Goal: Information Seeking & Learning: Understand process/instructions

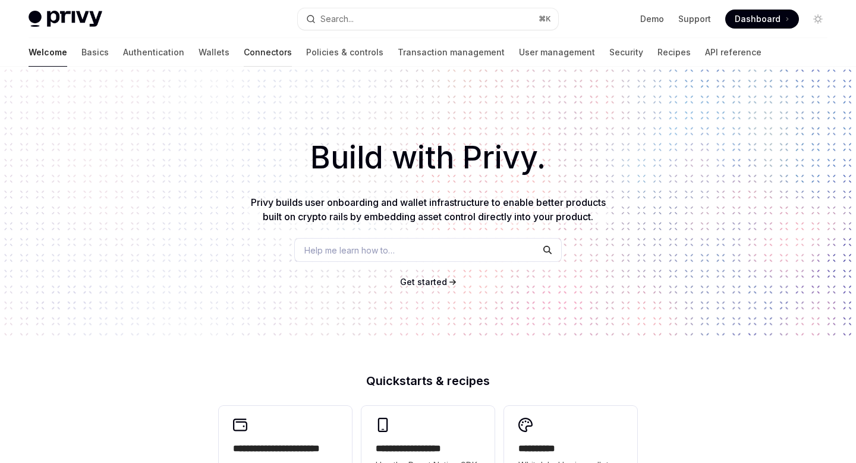
click at [244, 52] on link "Connectors" at bounding box center [268, 52] width 48 height 29
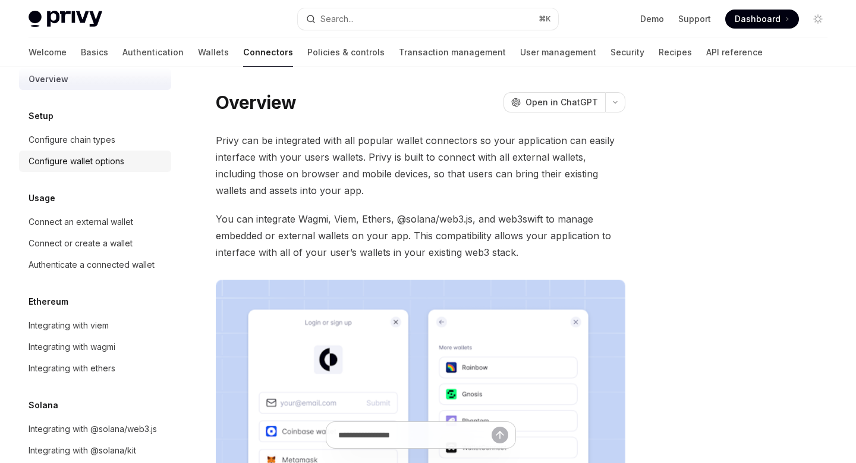
scroll to position [28, 0]
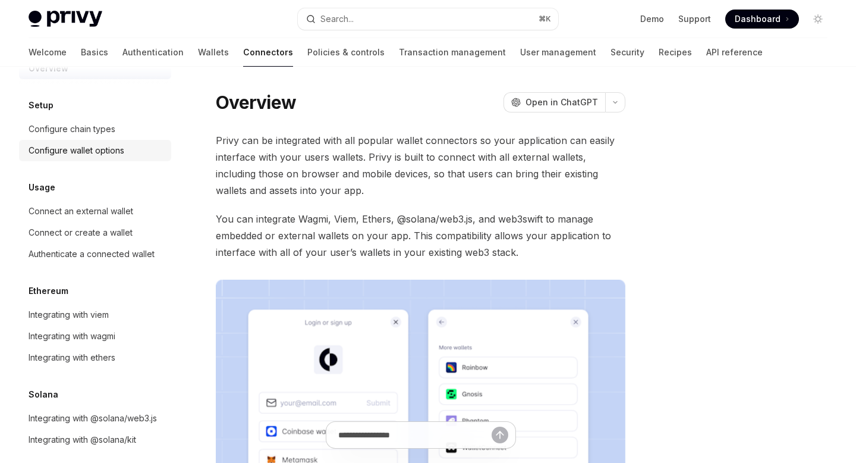
click at [109, 156] on div "Configure wallet options" at bounding box center [77, 150] width 96 height 14
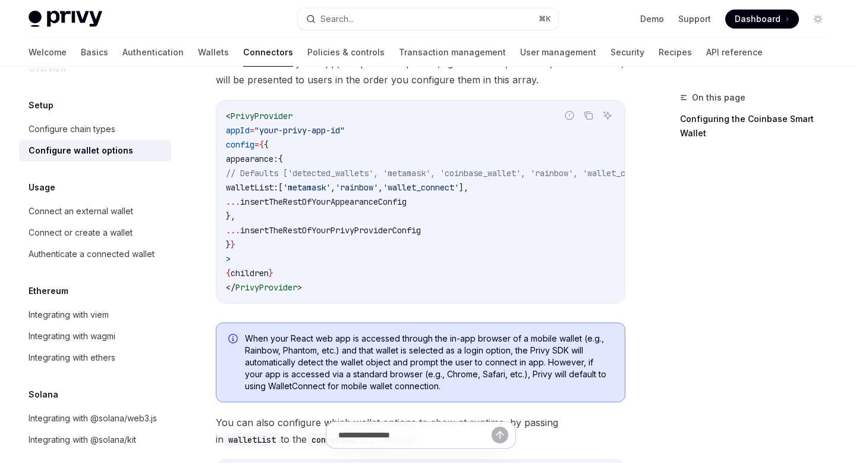
scroll to position [39, 0]
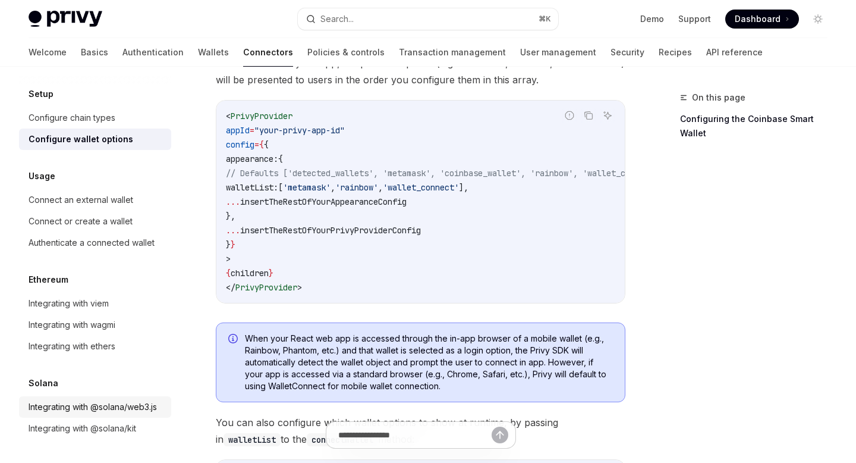
click at [98, 404] on div "Integrating with @solana/web3.js" at bounding box center [93, 406] width 128 height 14
type textarea "*"
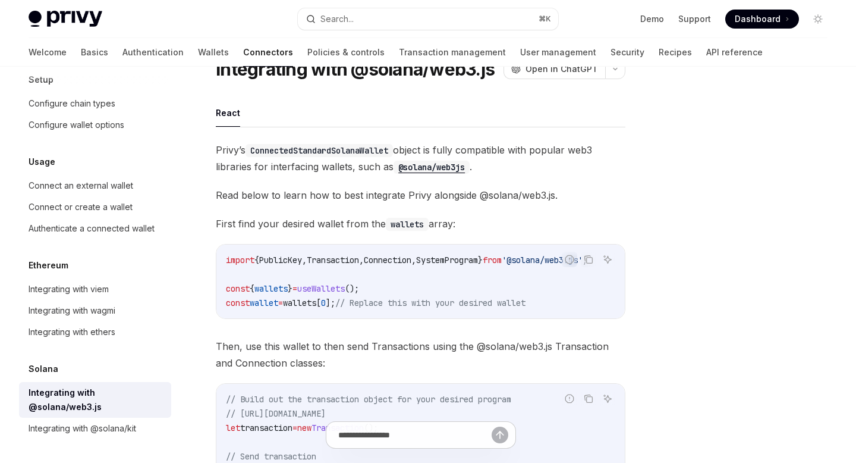
scroll to position [62, 0]
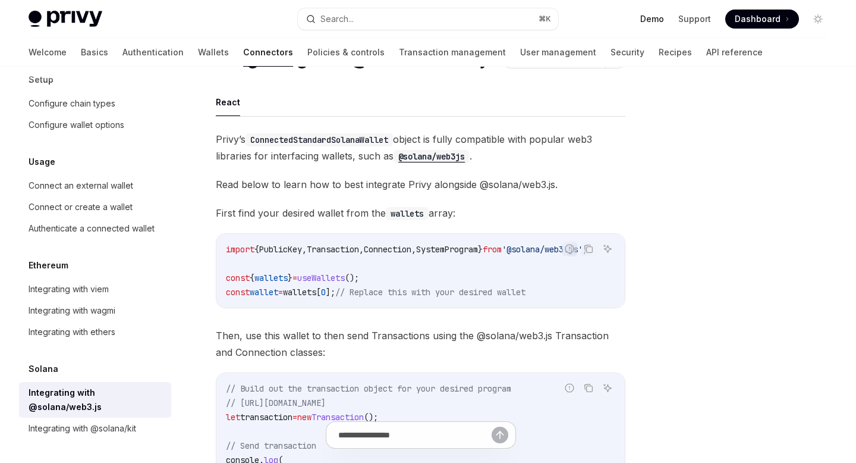
click at [660, 19] on link "Demo" at bounding box center [652, 19] width 24 height 12
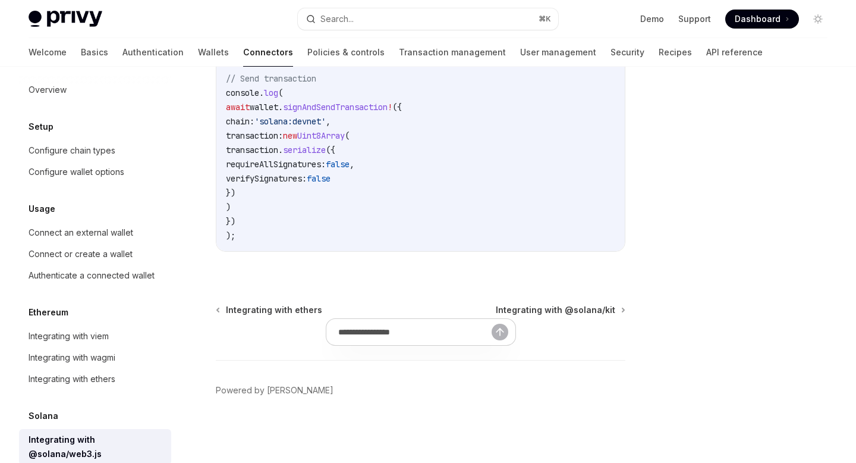
scroll to position [438, 0]
click at [420, 53] on link "Transaction management" at bounding box center [452, 52] width 107 height 29
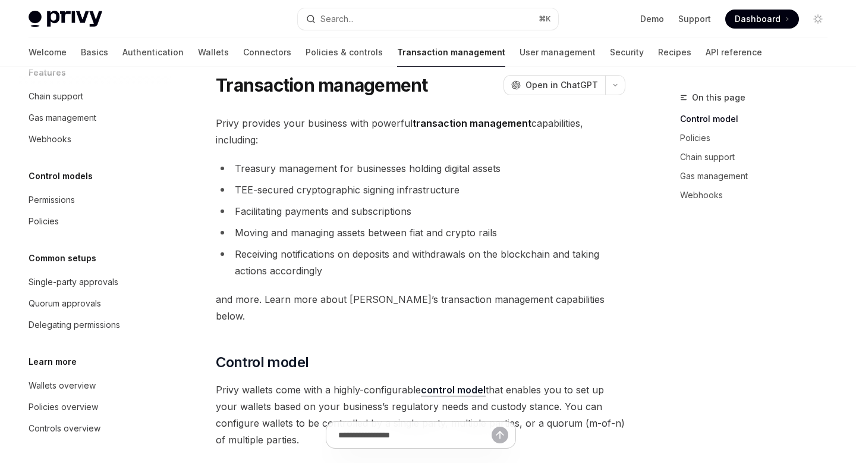
scroll to position [20, 0]
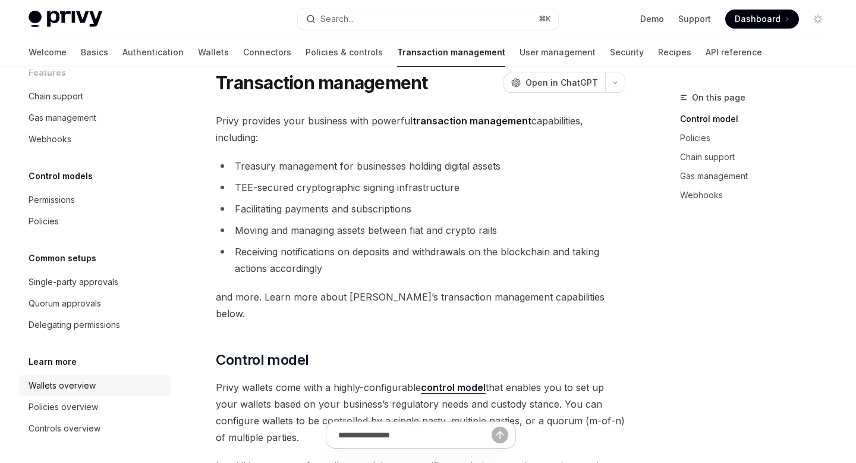
click at [94, 387] on div "Wallets overview" at bounding box center [62, 385] width 67 height 14
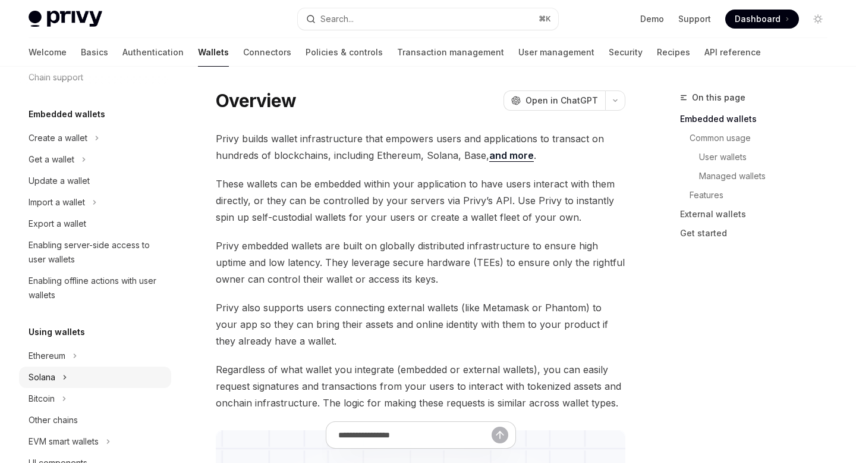
click at [55, 376] on div "Solana" at bounding box center [42, 377] width 27 height 14
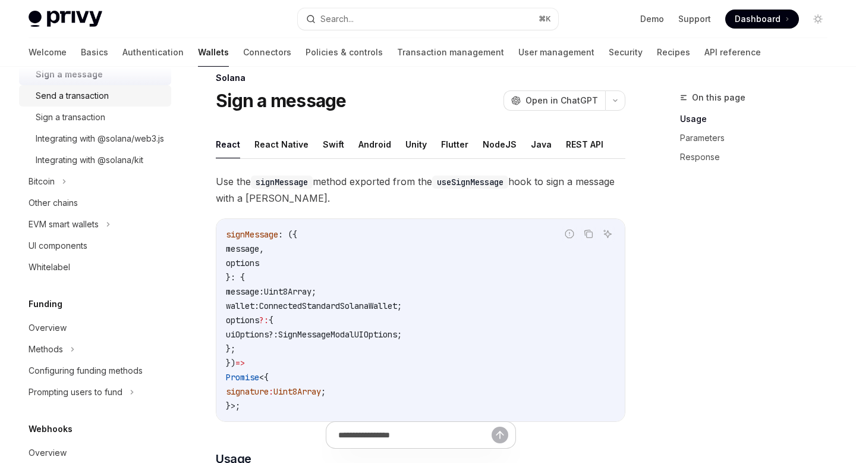
scroll to position [372, 0]
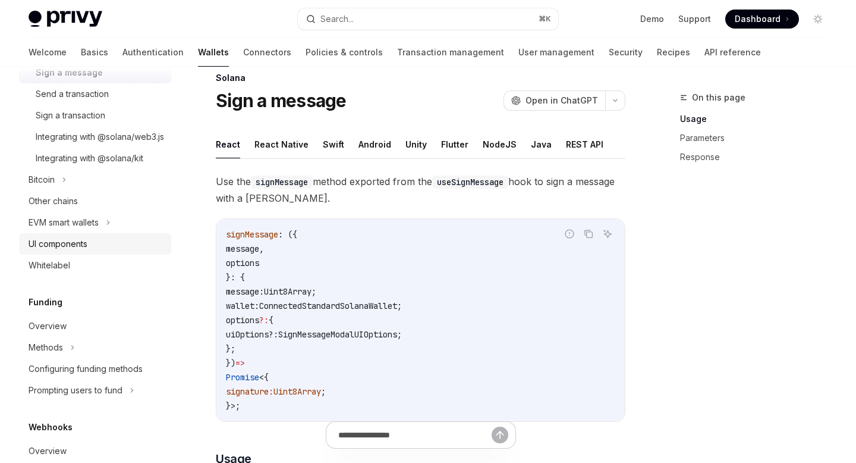
click at [89, 251] on div "UI components" at bounding box center [97, 244] width 136 height 14
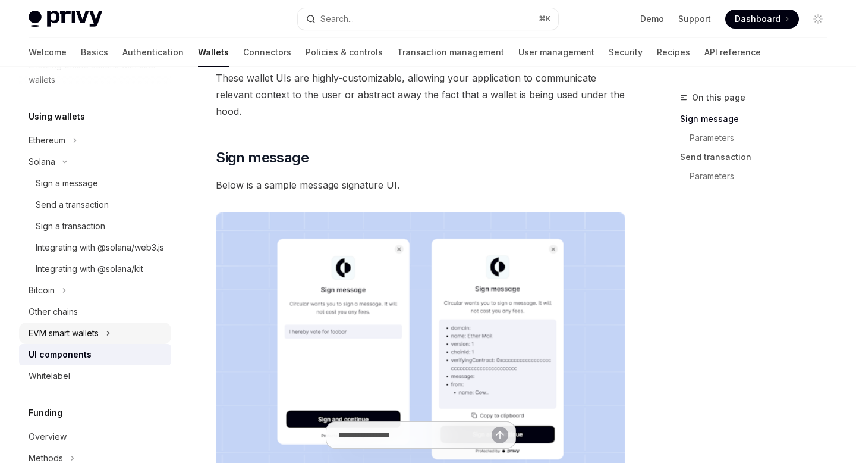
scroll to position [251, 0]
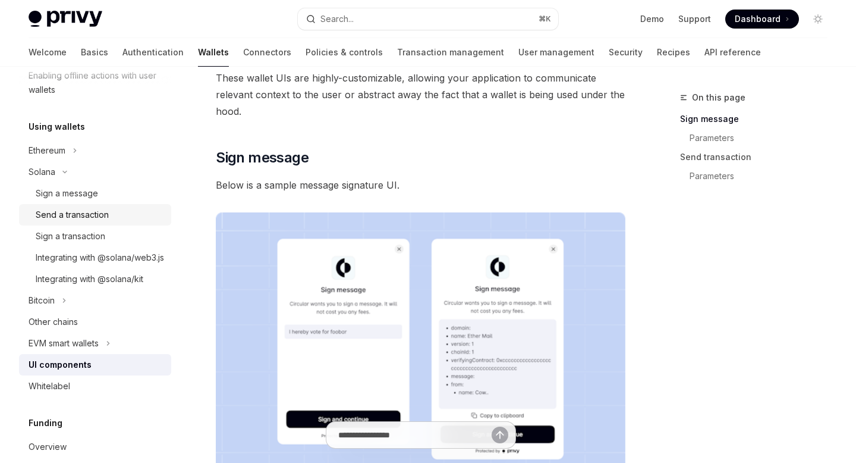
click at [94, 219] on div "Send a transaction" at bounding box center [72, 214] width 73 height 14
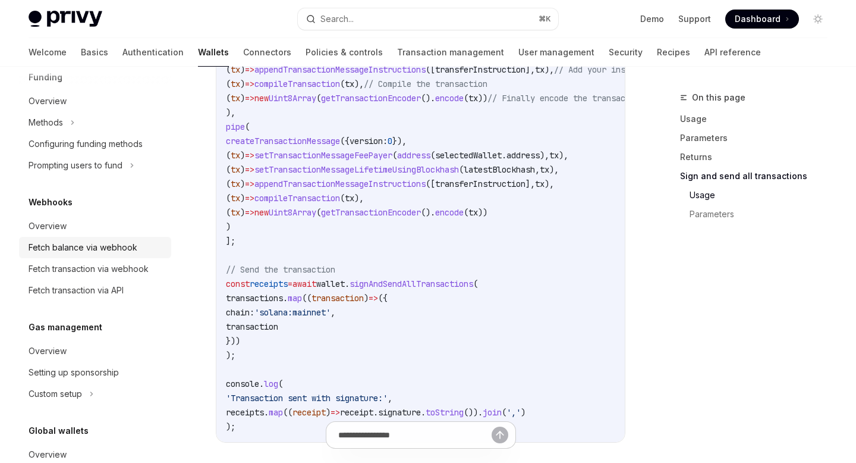
scroll to position [597, 0]
click at [109, 254] on div "Fetch balance via webhook" at bounding box center [83, 247] width 109 height 14
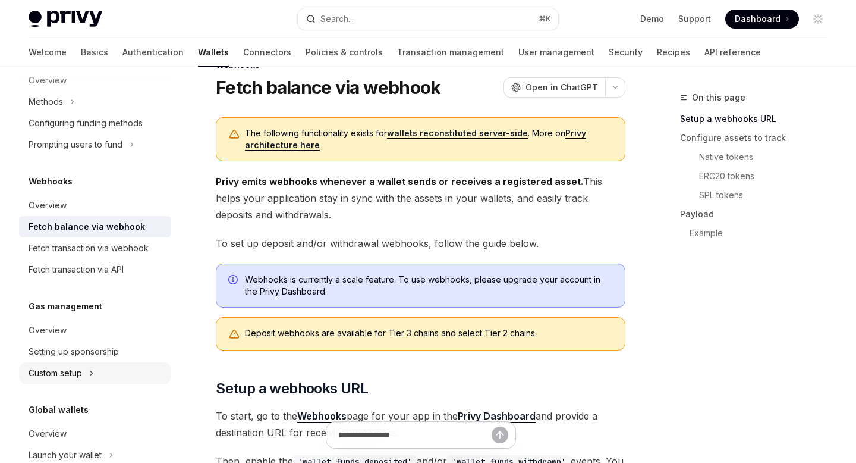
scroll to position [616, 0]
click at [84, 214] on div "Overview" at bounding box center [97, 207] width 136 height 14
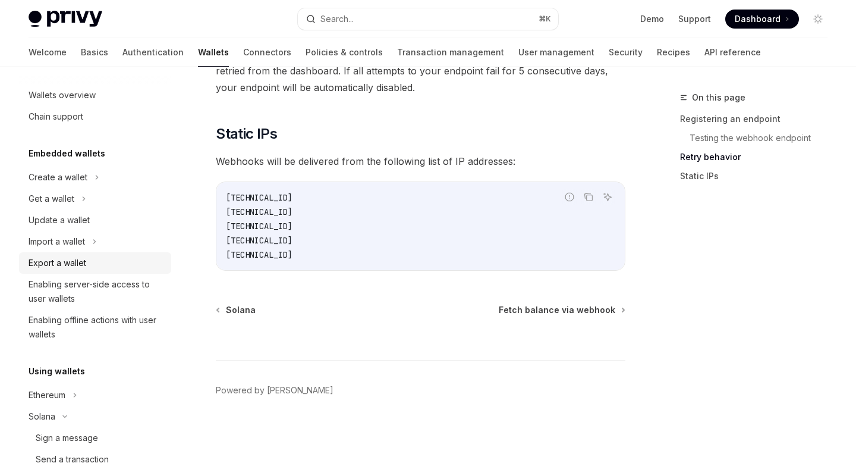
scroll to position [2, 0]
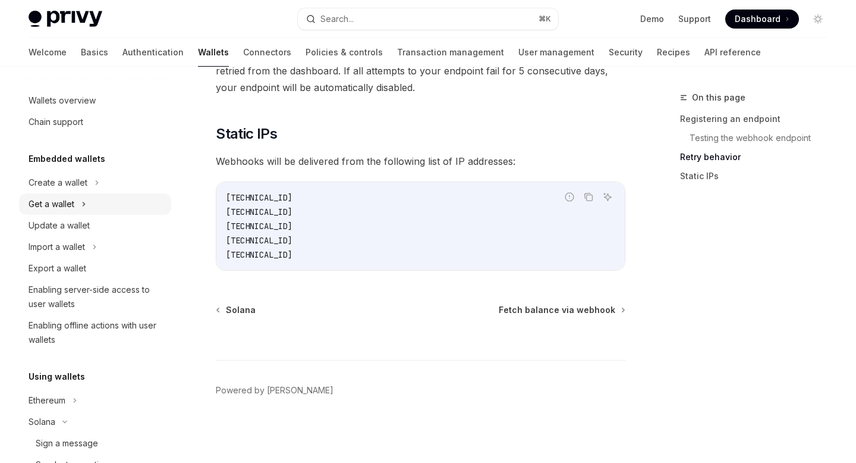
click at [93, 204] on div "Get a wallet" at bounding box center [95, 203] width 152 height 21
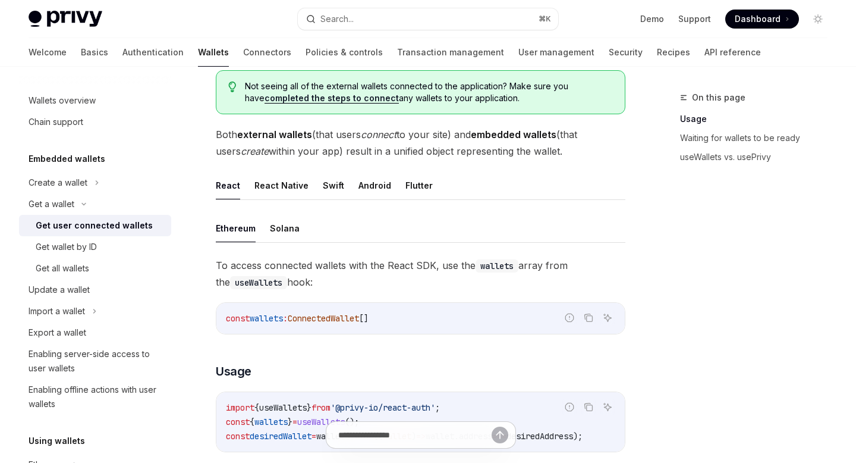
scroll to position [254, 0]
click at [282, 229] on button "Solana" at bounding box center [285, 227] width 30 height 28
type textarea "*"
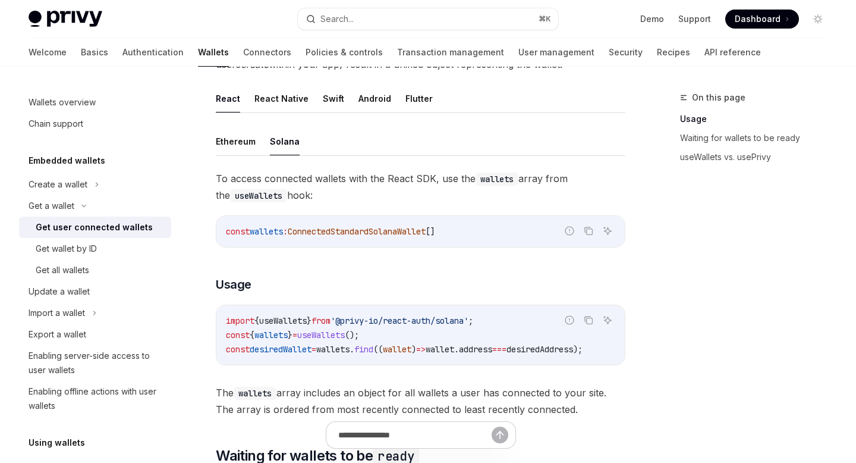
scroll to position [345, 0]
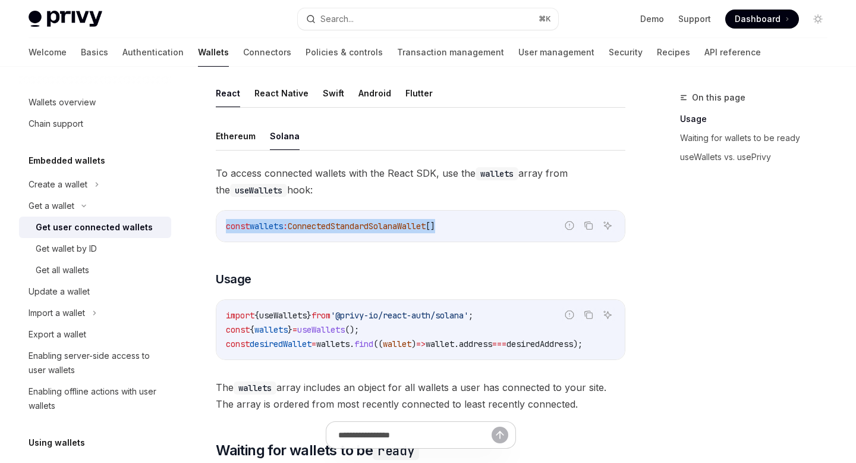
drag, startPoint x: 224, startPoint y: 225, endPoint x: 471, endPoint y: 228, distance: 247.3
click at [471, 228] on div "const wallets : ConnectedStandardSolanaWallet []" at bounding box center [420, 225] width 408 height 31
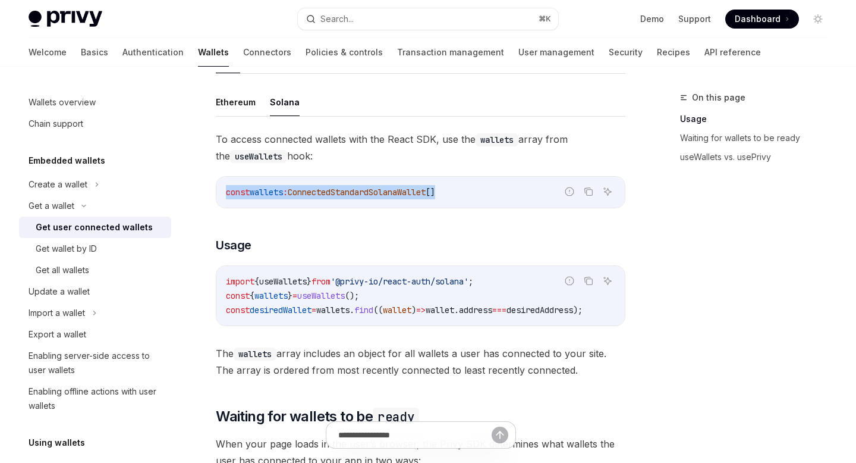
scroll to position [0, 0]
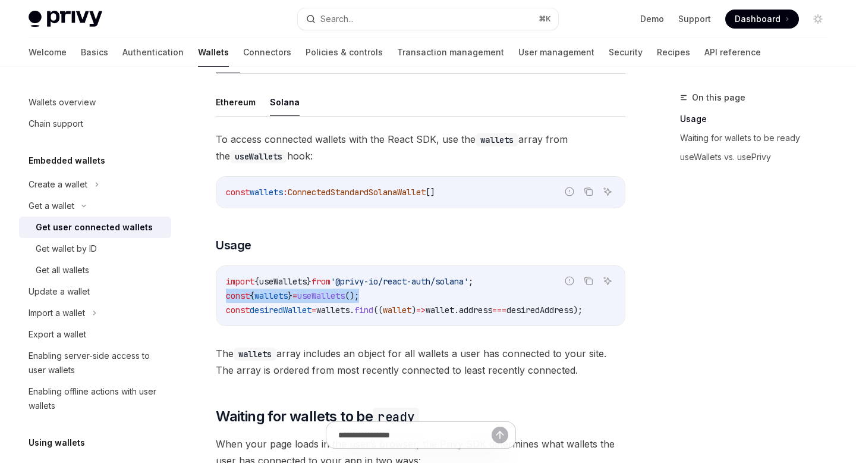
drag, startPoint x: 399, startPoint y: 296, endPoint x: 222, endPoint y: 295, distance: 177.2
click at [222, 295] on div "import { useWallets } from '@privy-io/react-auth/solana' ; const { wallets } = …" at bounding box center [420, 295] width 408 height 59
copy span "const { wallets } = useWallets ();"
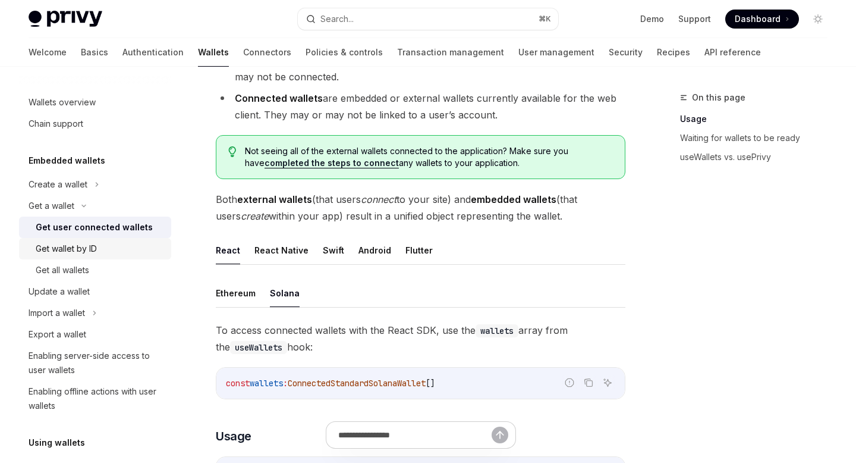
scroll to position [184, 0]
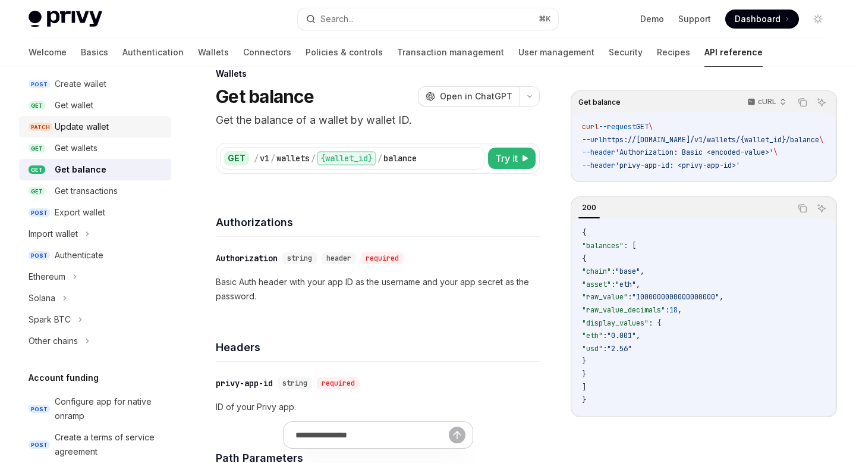
scroll to position [137, 0]
click at [56, 292] on div "Solana" at bounding box center [95, 296] width 152 height 21
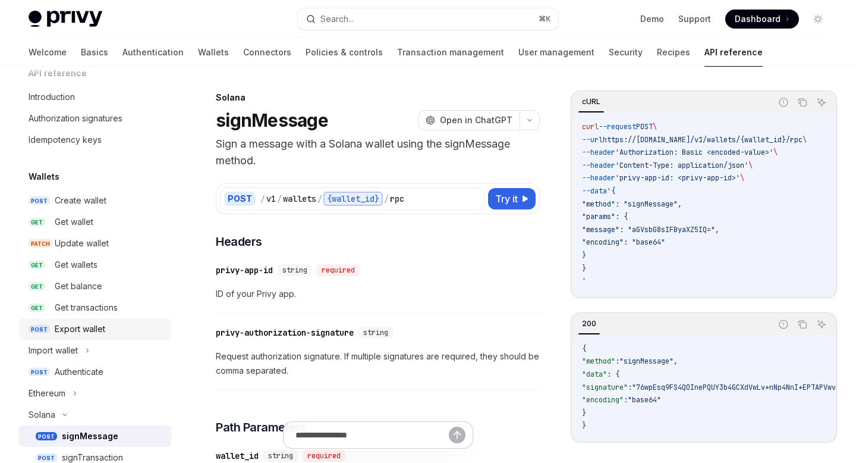
scroll to position [12, 0]
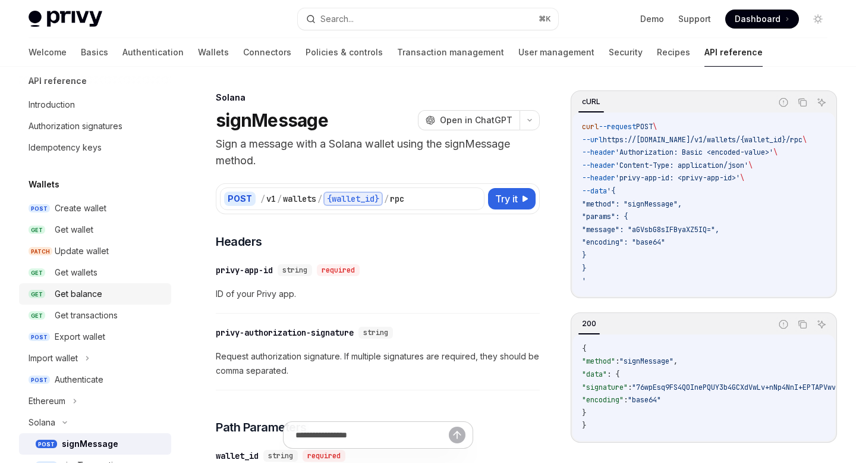
click at [96, 292] on div "Get balance" at bounding box center [79, 294] width 48 height 14
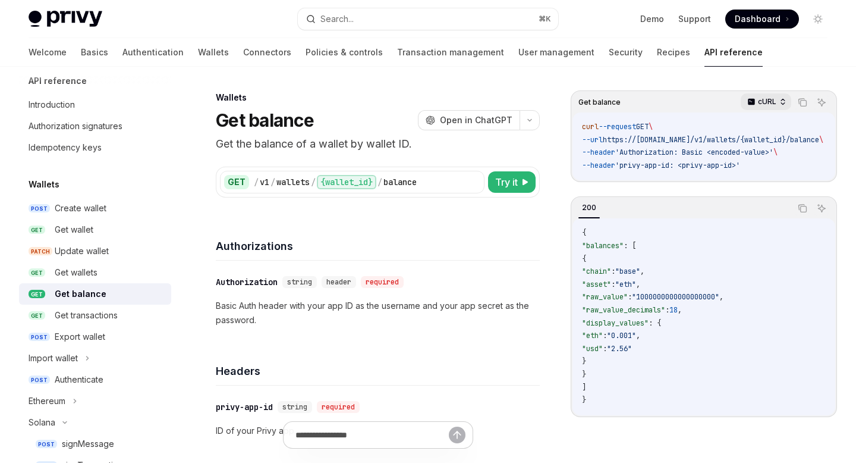
click at [768, 99] on p "cURL" at bounding box center [767, 102] width 18 height 10
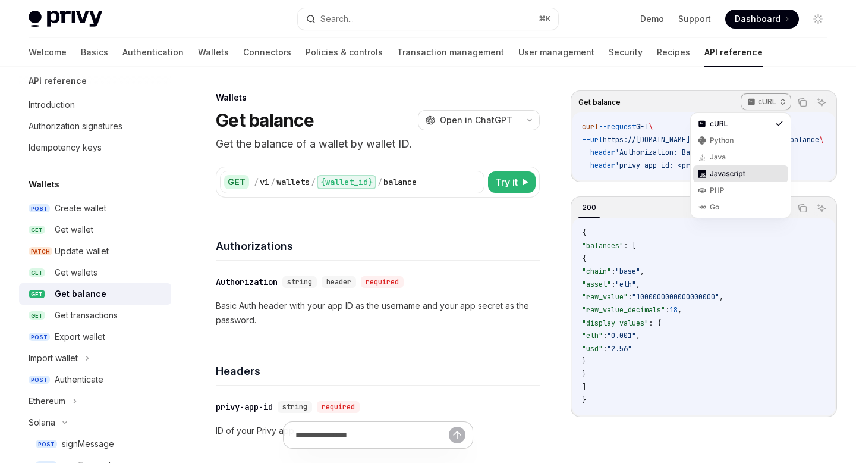
click at [725, 168] on div "Javascript" at bounding box center [740, 173] width 95 height 17
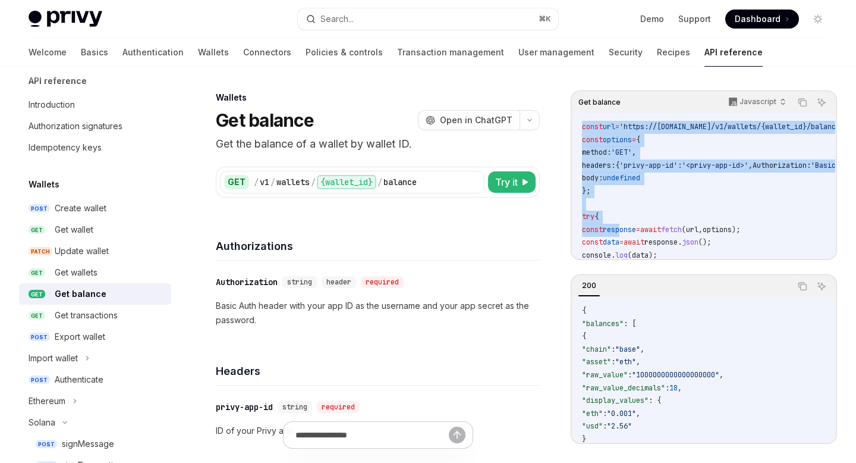
drag, startPoint x: 583, startPoint y: 127, endPoint x: 627, endPoint y: 226, distance: 108.6
click at [627, 226] on code "const url = 'https://api.privy.io/v1/wallets/{wallet_id}/balance' ; const optio…" at bounding box center [762, 211] width 361 height 180
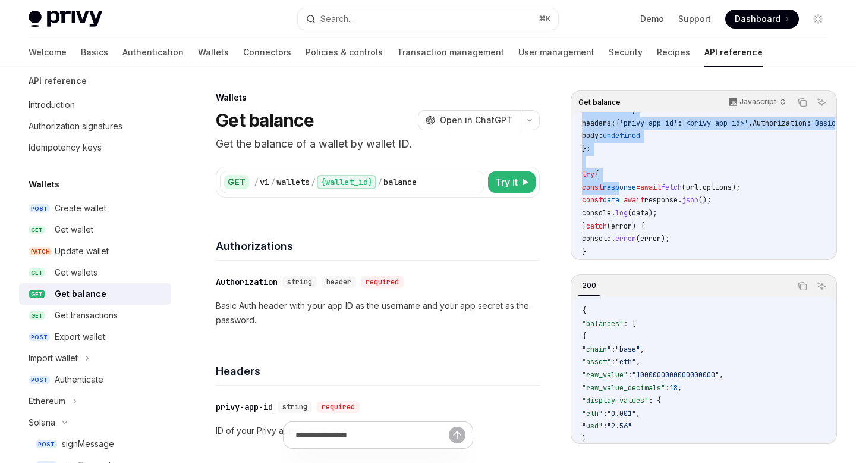
scroll to position [47, 0]
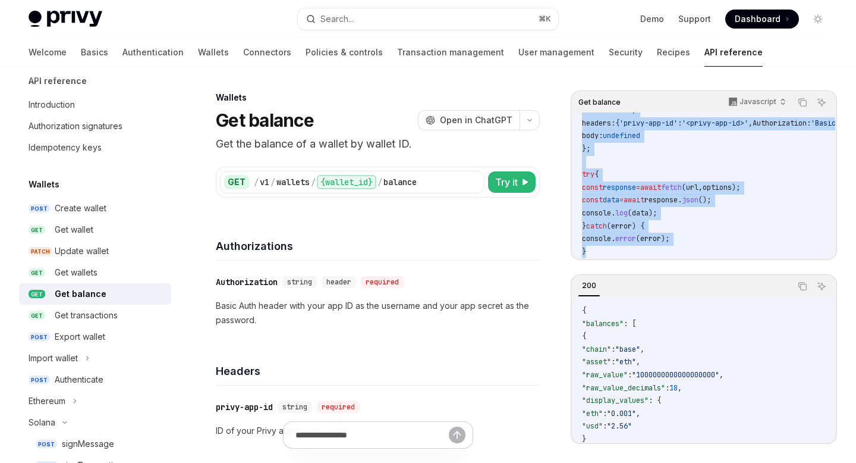
click at [596, 244] on code "const url = 'https://api.privy.io/v1/wallets/{wallet_id}/balance' ; const optio…" at bounding box center [762, 168] width 361 height 180
copy code "const url = 'https://api.privy.io/v1/wallets/{wallet_id}/balance' ; const optio…"
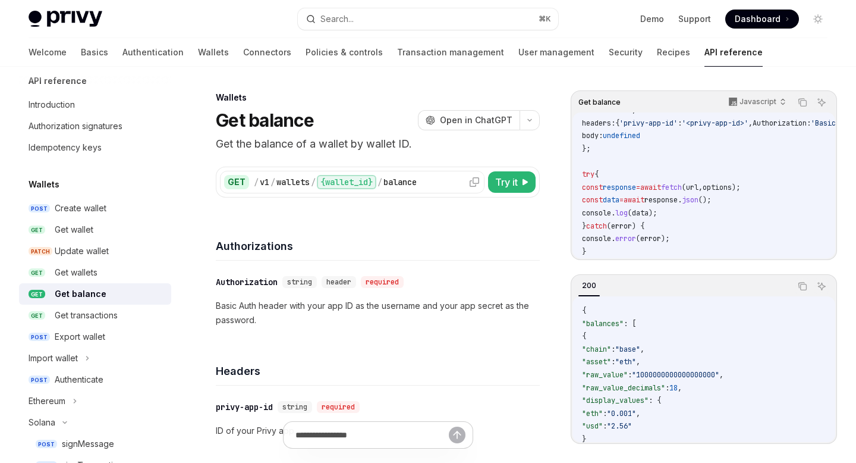
click at [335, 183] on div "{wallet_id}" at bounding box center [346, 182] width 59 height 14
click at [341, 183] on div "{wallet_id}" at bounding box center [346, 182] width 59 height 14
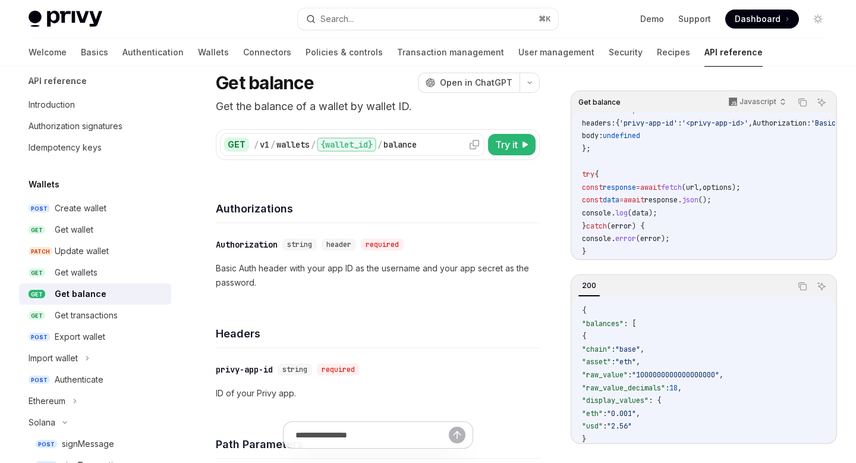
scroll to position [39, 0]
click at [525, 140] on icon at bounding box center [524, 143] width 7 height 7
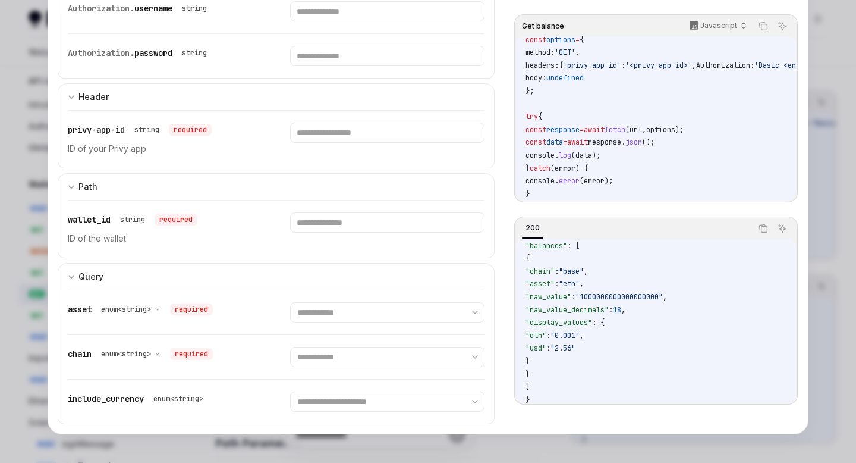
scroll to position [24, 0]
click at [23, 235] on div at bounding box center [428, 231] width 856 height 463
type textarea "*"
